Goal: Task Accomplishment & Management: Manage account settings

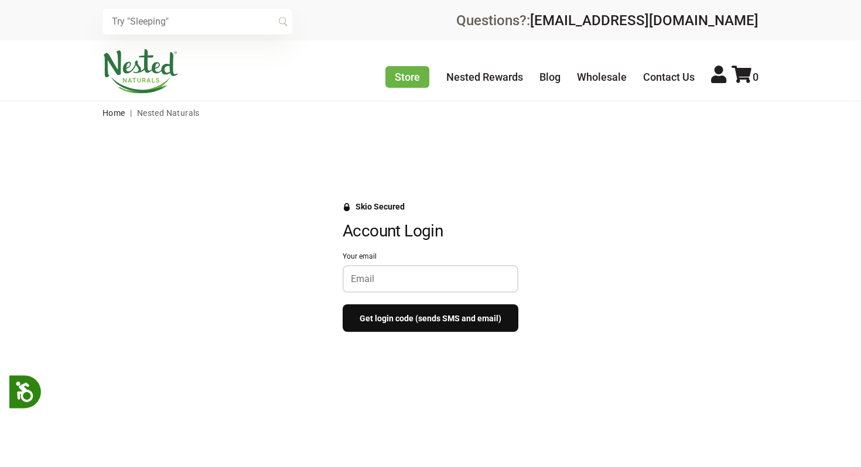
click at [436, 265] on div at bounding box center [431, 279] width 176 height 28
click at [431, 281] on input "Your email" at bounding box center [430, 279] width 159 height 11
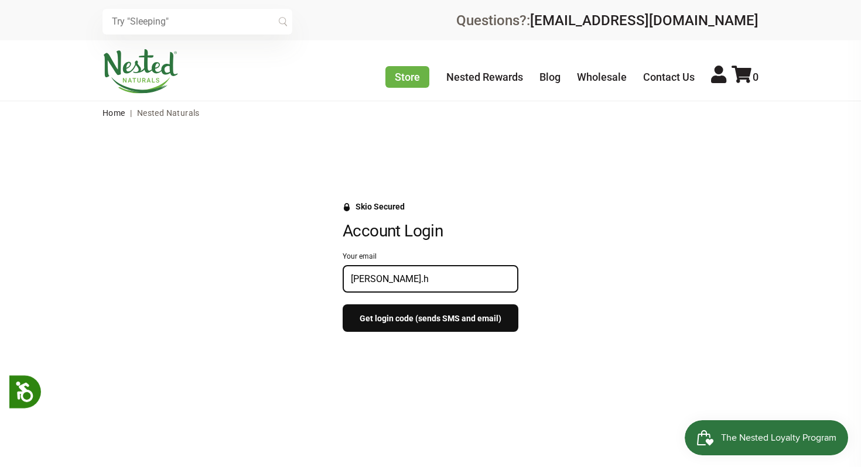
type input "[PERSON_NAME][EMAIL_ADDRESS][PERSON_NAME][PERSON_NAME][DOMAIN_NAME]"
click at [446, 315] on button "Get login code (sends SMS and email)" at bounding box center [431, 319] width 176 height 28
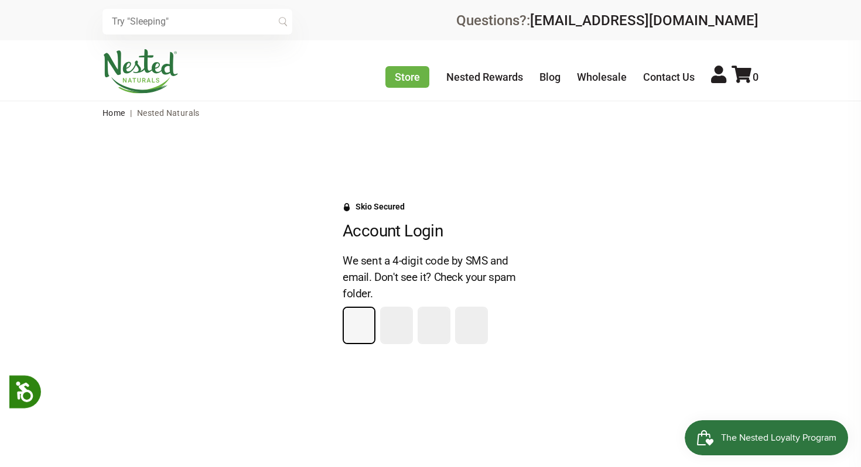
type input "4"
type input "6"
type input "7"
type input "2"
type input "0"
